Goal: Obtain resource: Download file/media

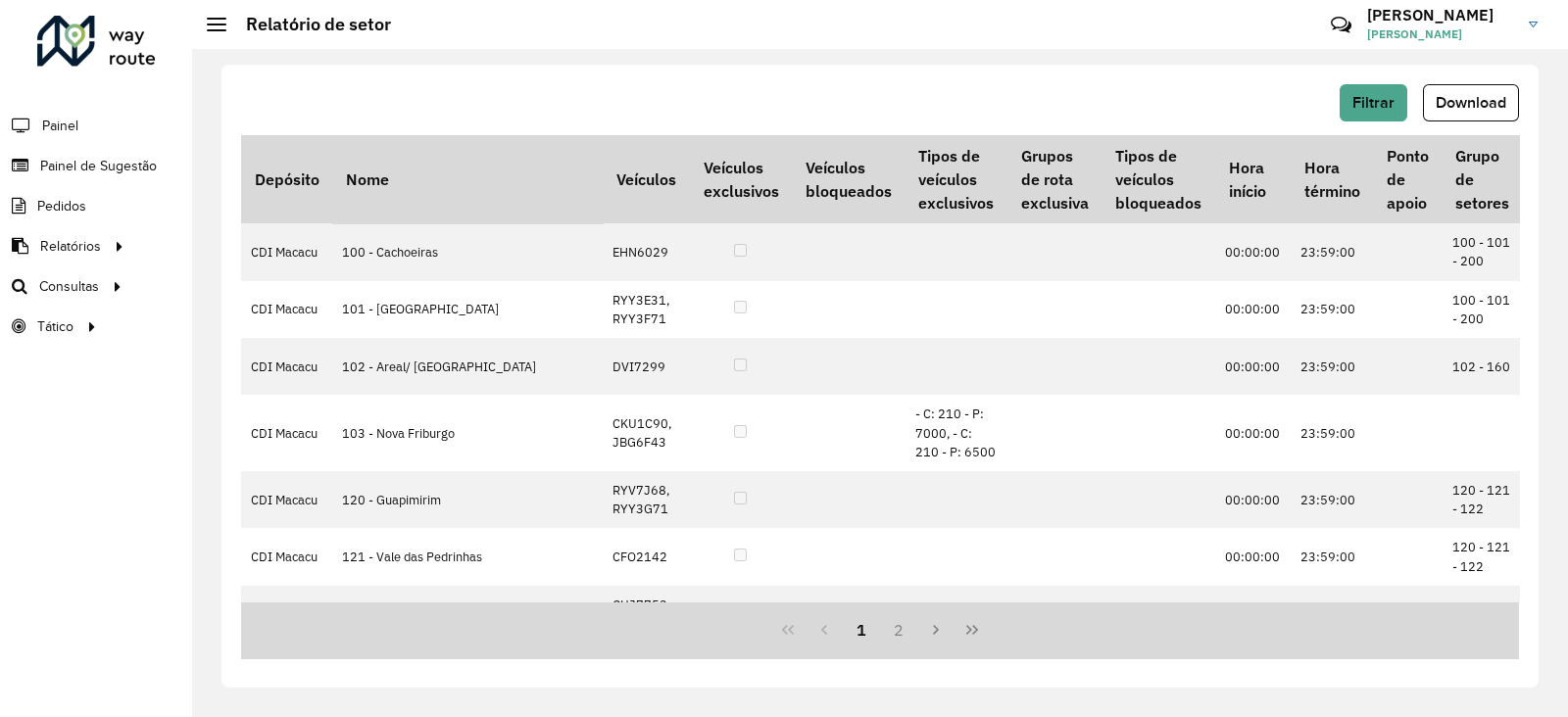
click at [90, 45] on div at bounding box center [97, 41] width 119 height 50
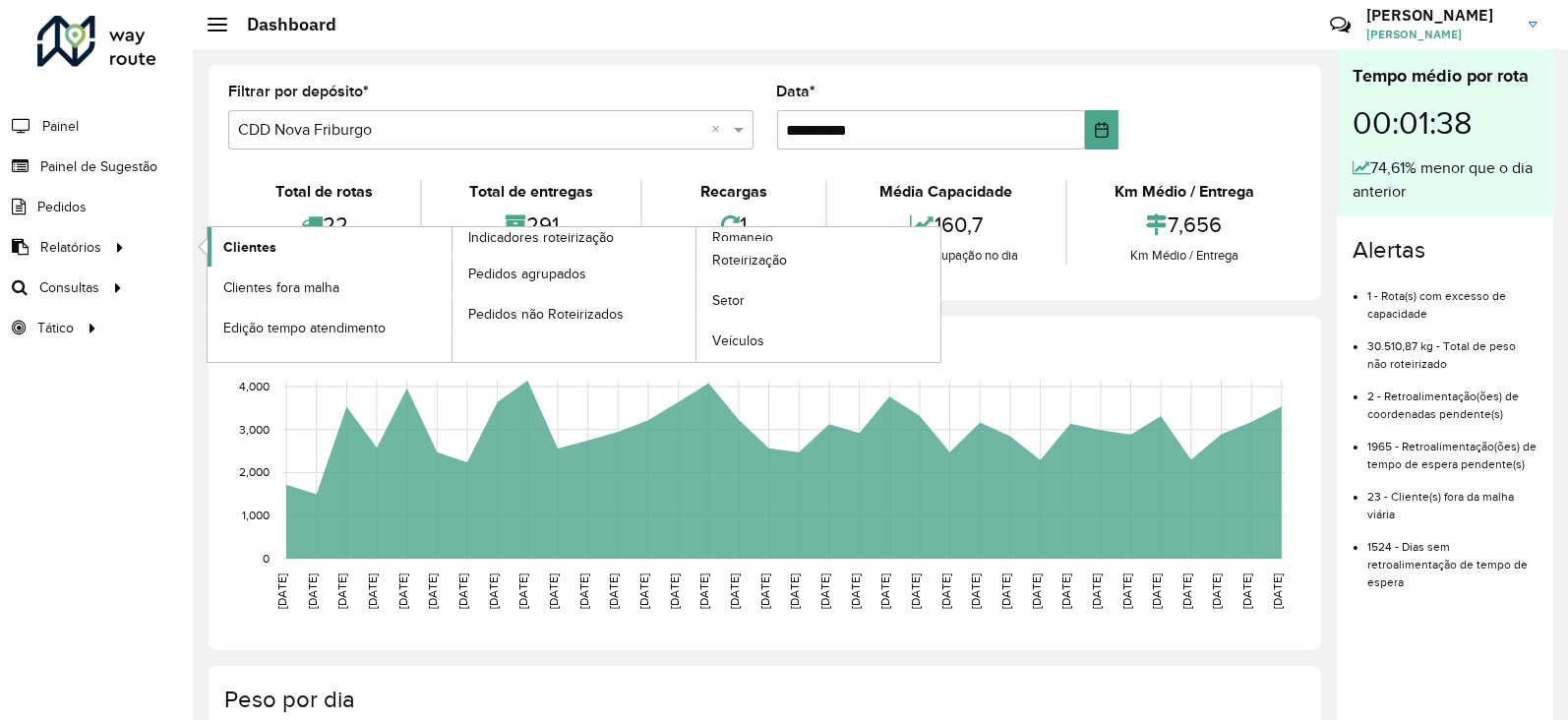
click at [274, 243] on link "Clientes" at bounding box center [330, 247] width 244 height 40
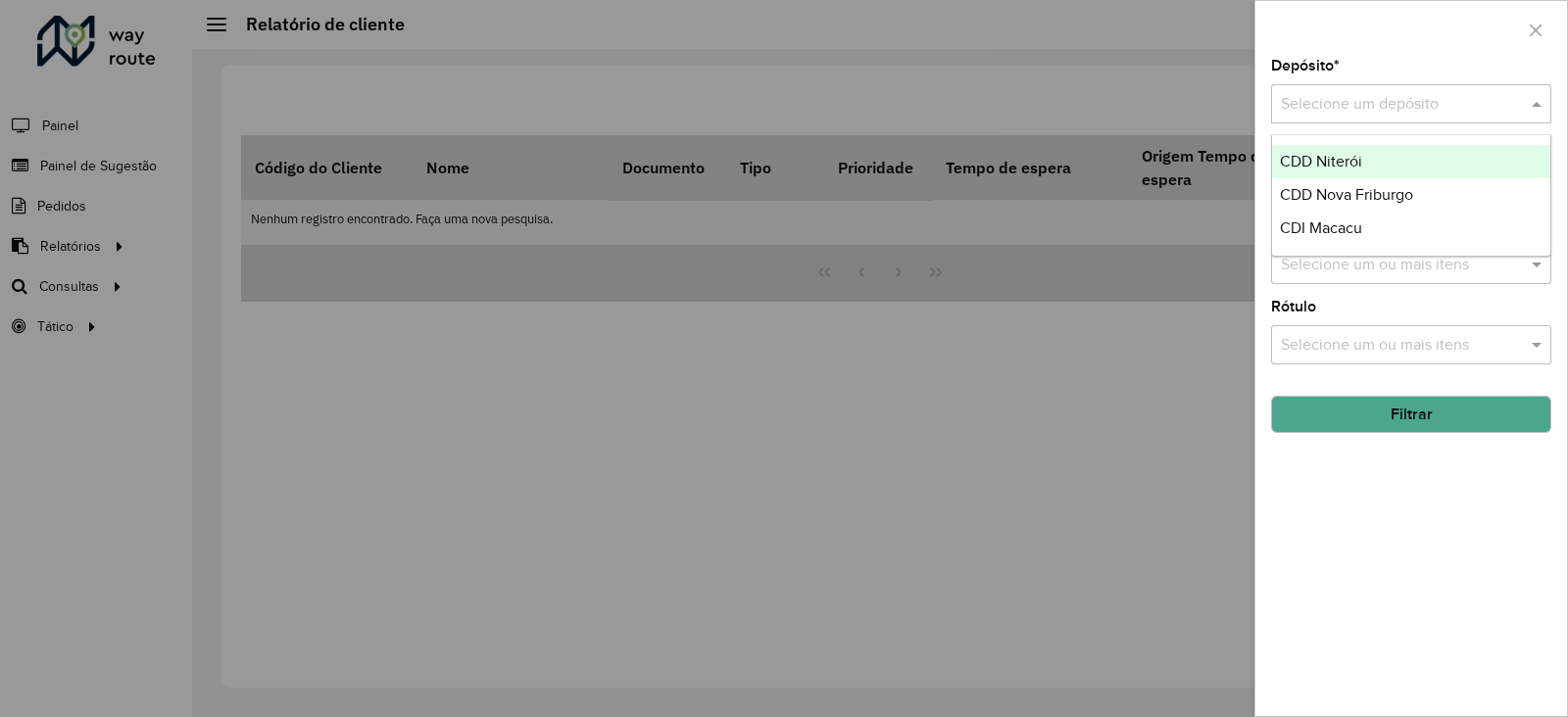
click at [1320, 112] on input "text" at bounding box center [1391, 105] width 222 height 24
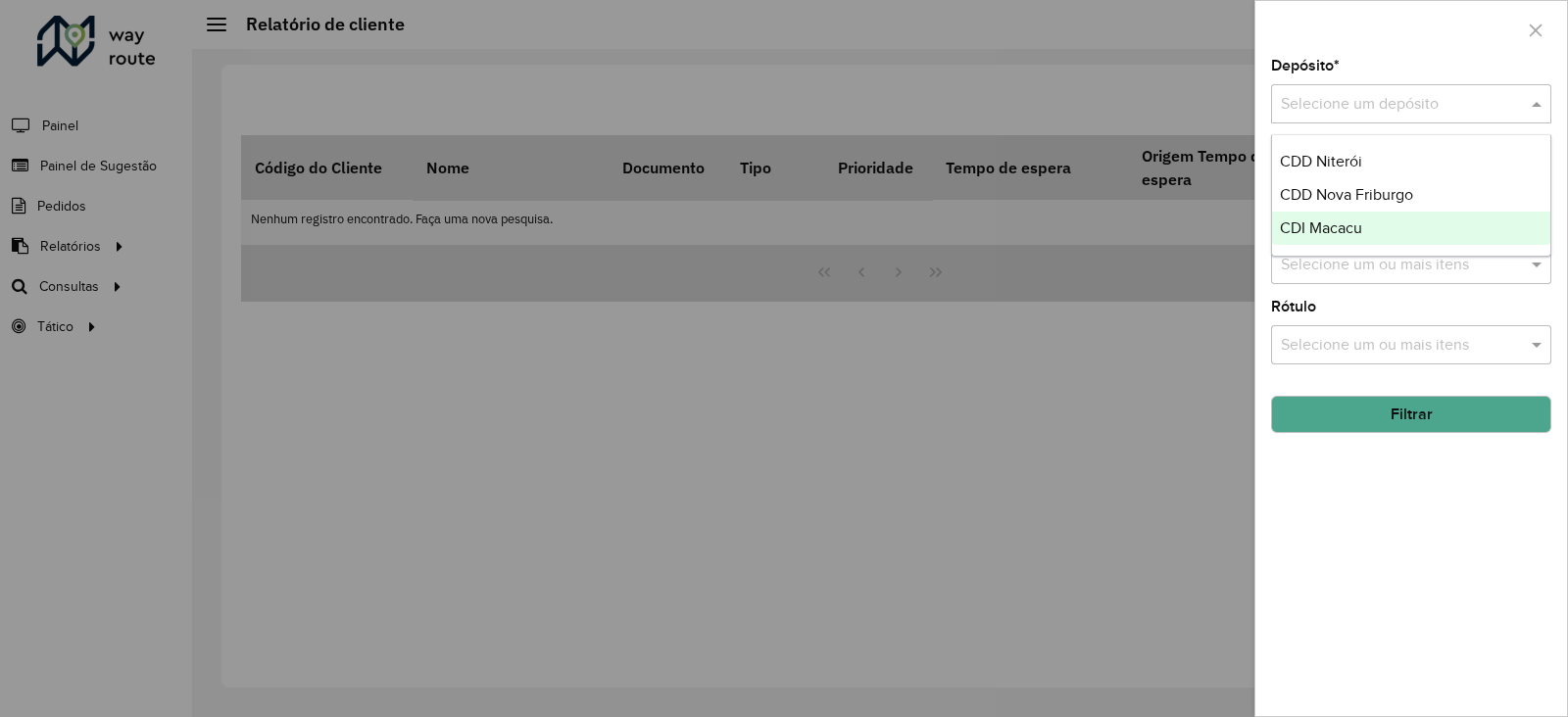
click at [1355, 222] on span "CDI Macacu" at bounding box center [1320, 227] width 82 height 17
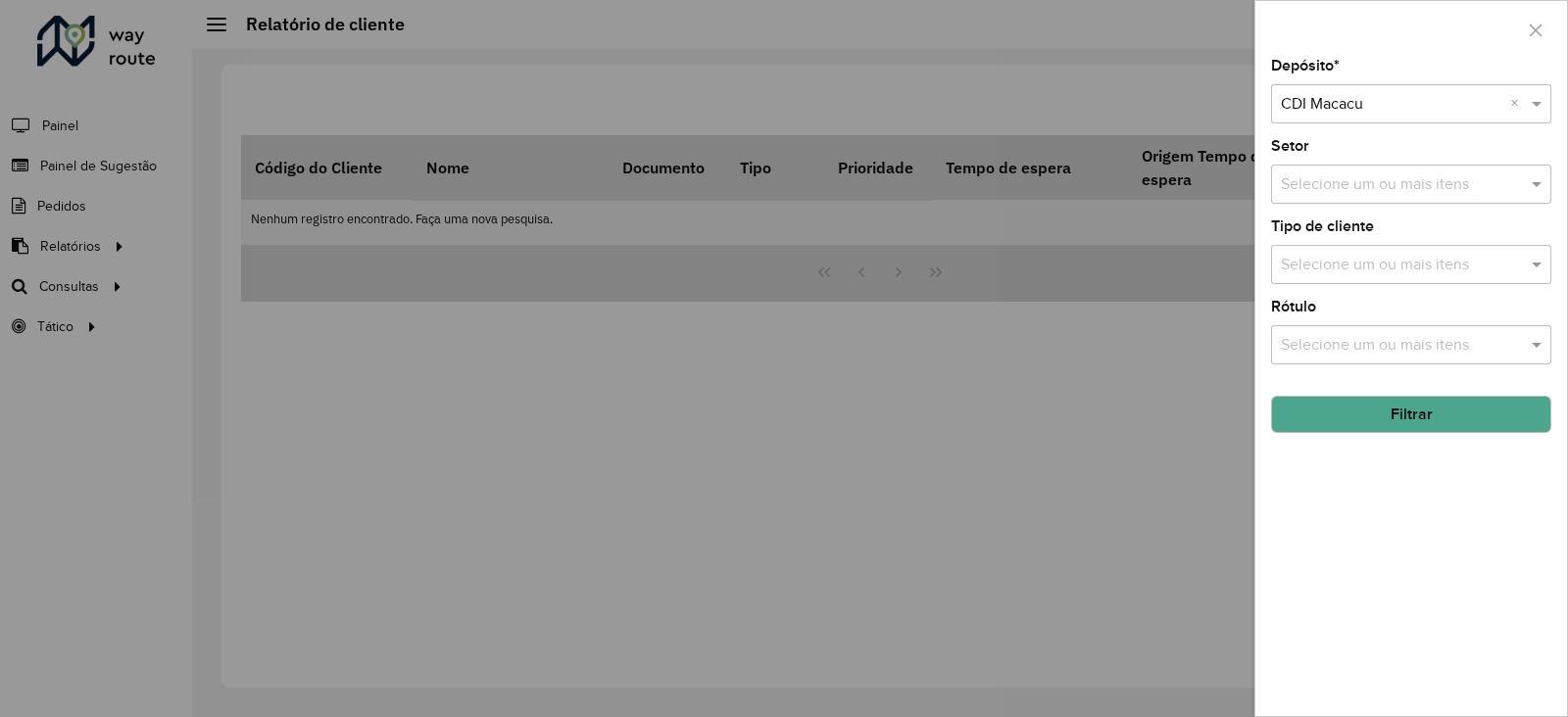
click at [1367, 414] on button "Filtrar" at bounding box center [1410, 414] width 280 height 38
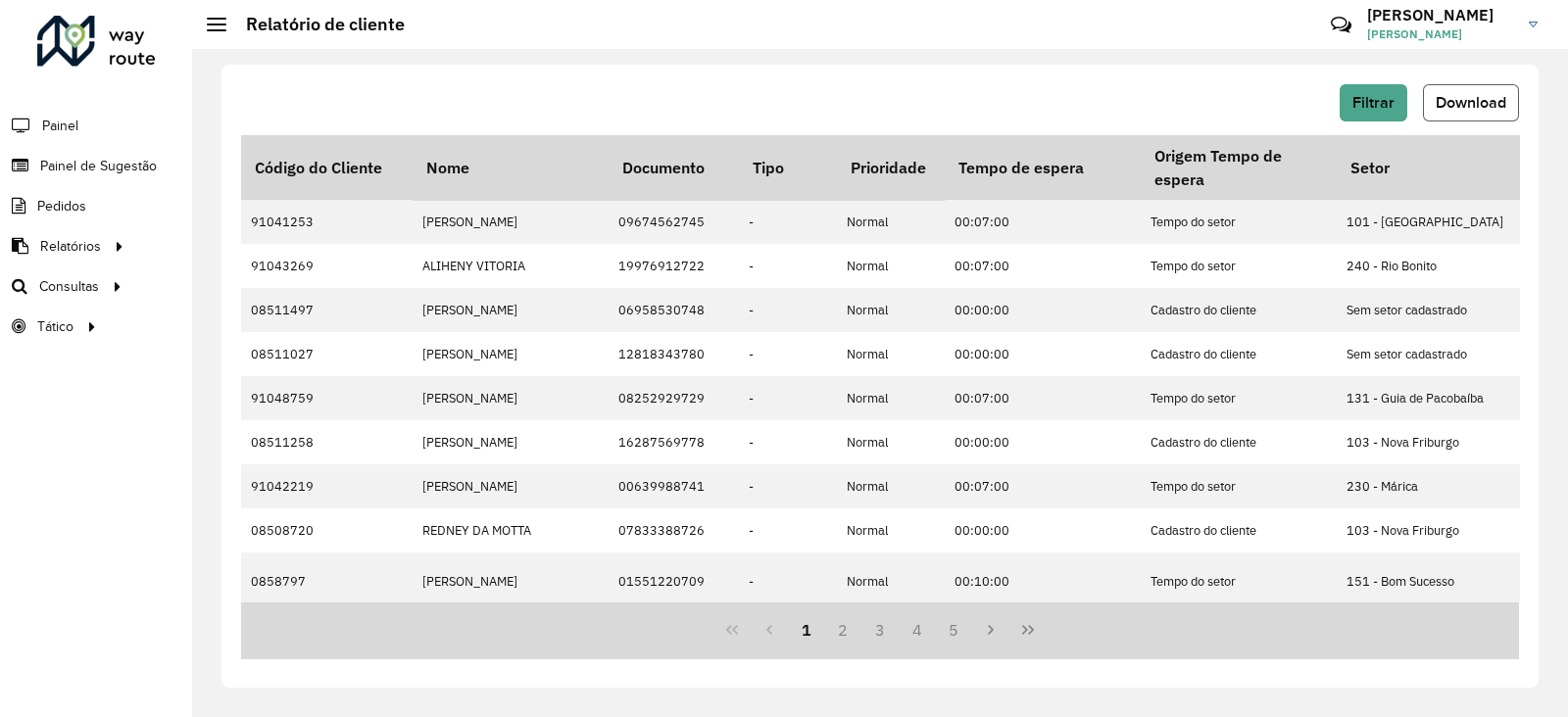
click at [1447, 94] on span "Download" at bounding box center [1470, 102] width 70 height 17
